Goal: Task Accomplishment & Management: Manage account settings

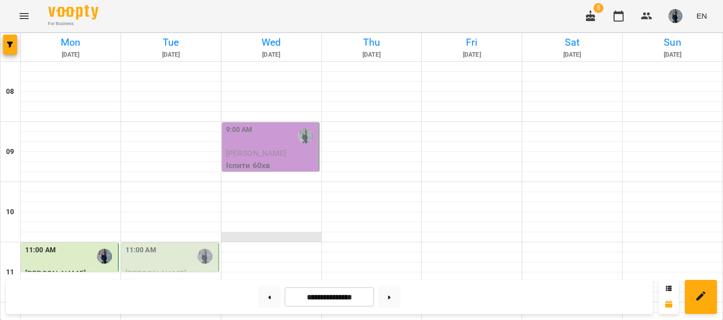
scroll to position [90, 0]
click at [196, 245] on div at bounding box center [204, 256] width 23 height 23
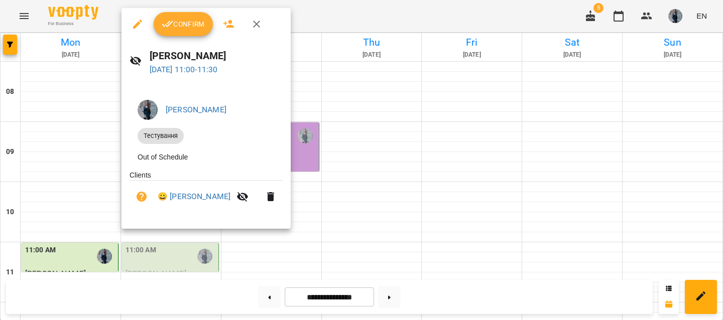
click at [175, 16] on button "Confirm" at bounding box center [183, 24] width 59 height 24
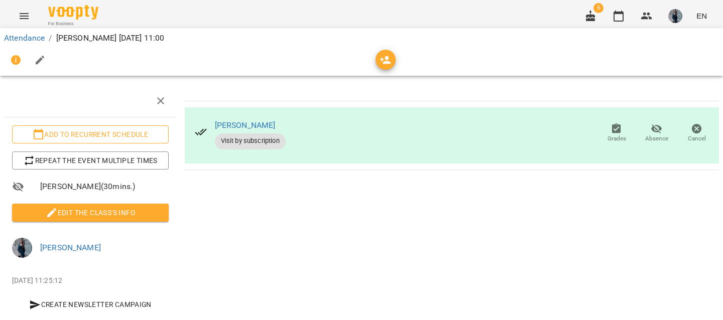
scroll to position [13, 0]
click at [33, 34] on link "Attendance" at bounding box center [24, 38] width 41 height 10
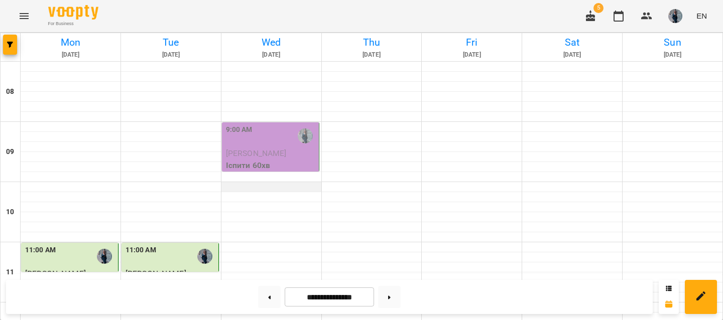
scroll to position [284, 0]
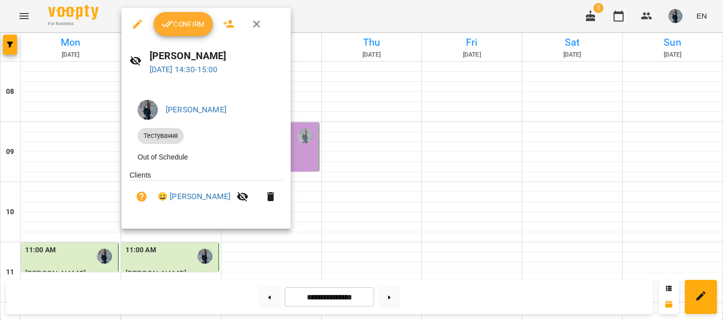
click at [177, 5] on div at bounding box center [361, 160] width 723 height 320
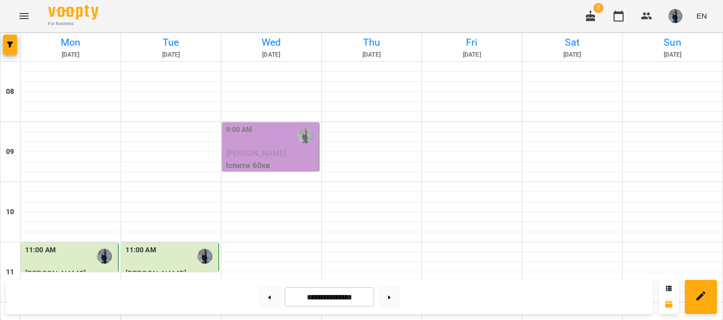
click at [177, 22] on div "For Business 5 EN" at bounding box center [361, 16] width 723 height 32
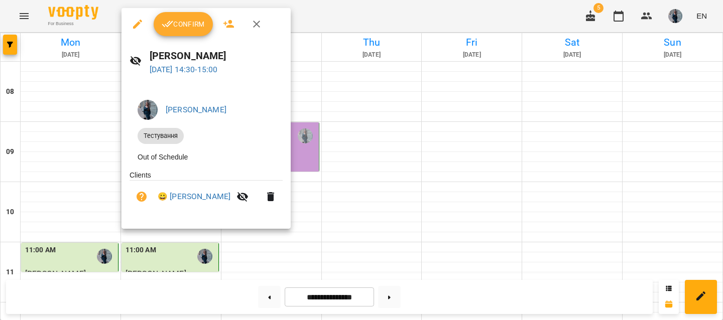
click at [176, 16] on button "Confirm" at bounding box center [183, 24] width 59 height 24
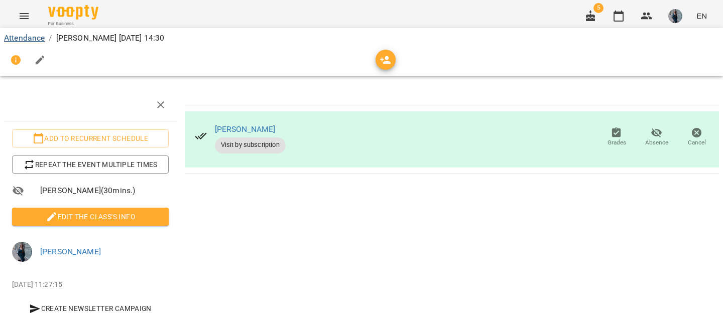
click at [23, 35] on link "Attendance" at bounding box center [24, 38] width 41 height 10
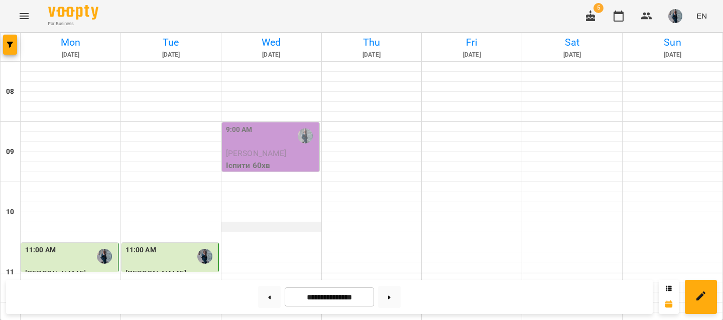
scroll to position [384, 0]
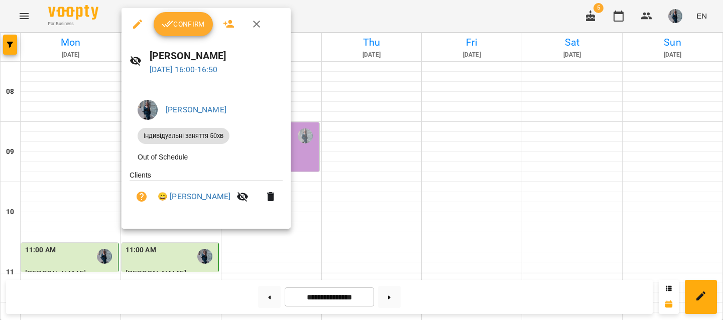
click at [188, 36] on div "Confirm" at bounding box center [205, 24] width 169 height 32
click at [186, 30] on span "Confirm" at bounding box center [183, 24] width 43 height 12
